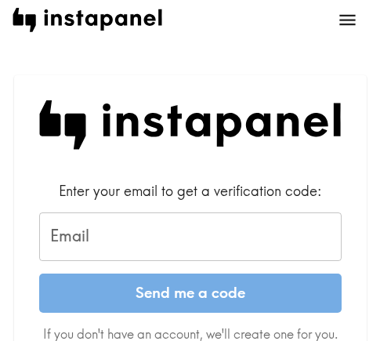
click at [128, 226] on input "Email" at bounding box center [190, 236] width 302 height 49
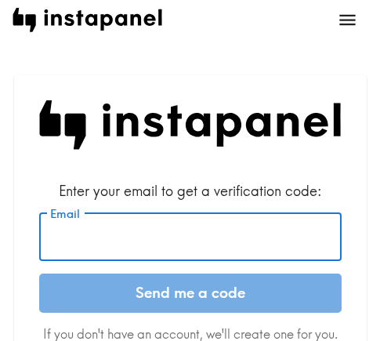
paste input "[EMAIL_ADDRESS][DOMAIN_NAME]"
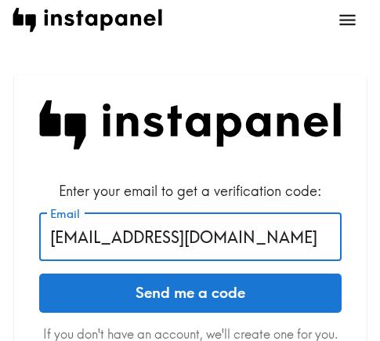
type input "[EMAIL_ADDRESS][DOMAIN_NAME]"
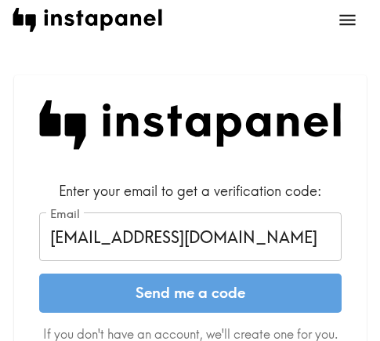
click at [164, 291] on button "Send me a code" at bounding box center [190, 292] width 302 height 39
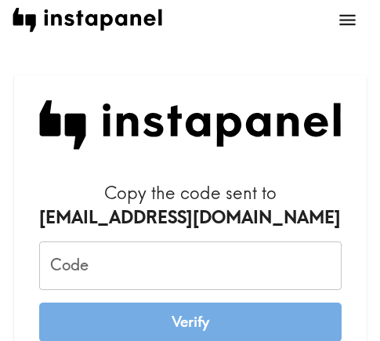
click at [88, 276] on input "Code" at bounding box center [190, 265] width 302 height 49
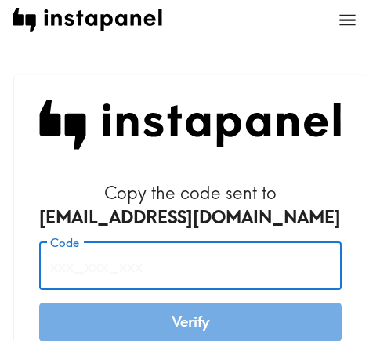
paste input "TyJ_KaQ_9AG"
type input "TyJ_KaQ_9AG"
click at [173, 323] on button "Verify" at bounding box center [190, 321] width 302 height 39
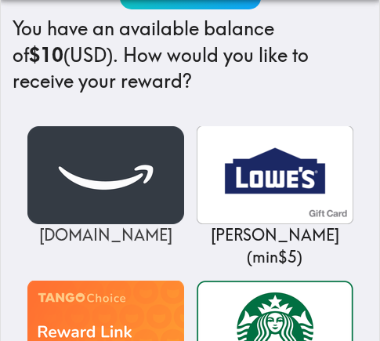
scroll to position [235, 0]
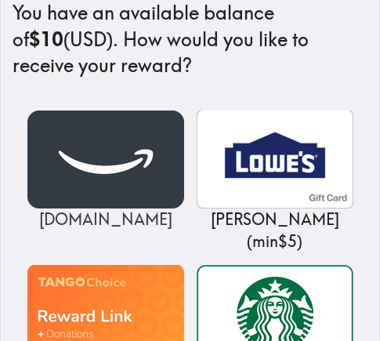
click at [111, 178] on img at bounding box center [105, 159] width 157 height 98
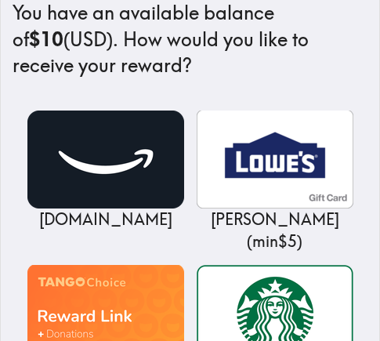
scroll to position [0, 0]
